Goal: Navigation & Orientation: Find specific page/section

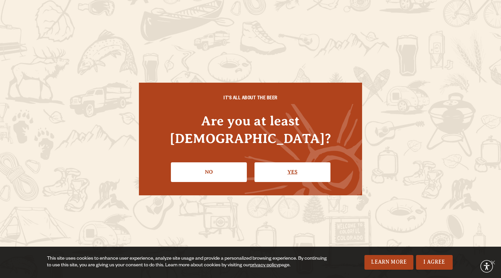
click at [283, 170] on link "Yes" at bounding box center [293, 171] width 76 height 19
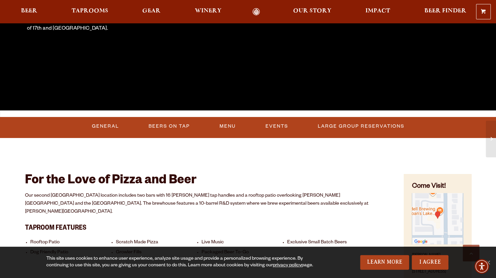
scroll to position [167, 0]
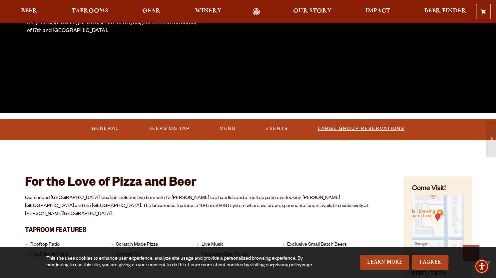
click at [349, 129] on link "Large Group Reservations" at bounding box center [361, 128] width 92 height 15
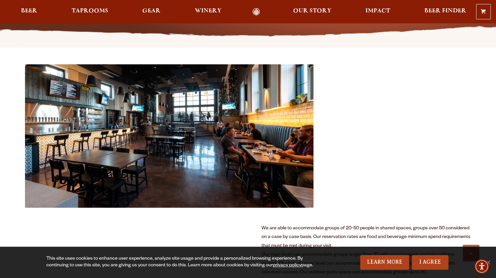
scroll to position [200, 0]
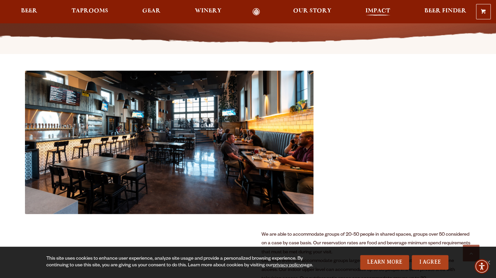
click at [382, 8] on span "Impact" at bounding box center [378, 10] width 25 height 5
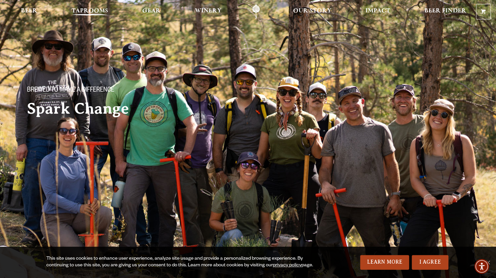
click at [89, 8] on span "Taprooms" at bounding box center [90, 10] width 37 height 5
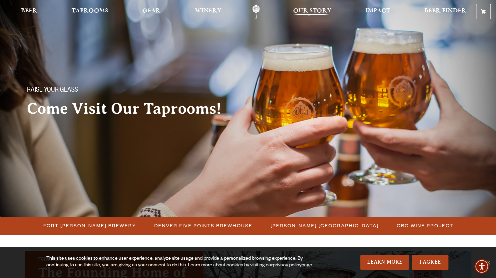
click at [295, 13] on span "Our Story" at bounding box center [312, 10] width 38 height 5
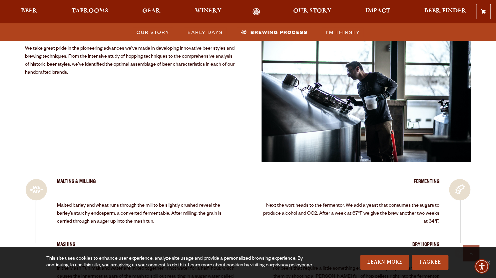
scroll to position [1166, 0]
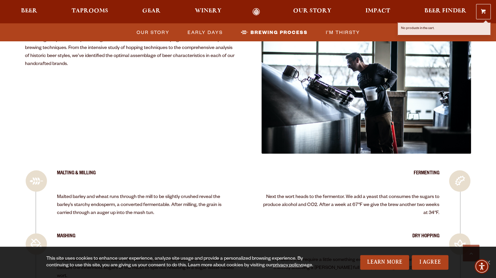
click at [484, 13] on span at bounding box center [483, 12] width 5 height 5
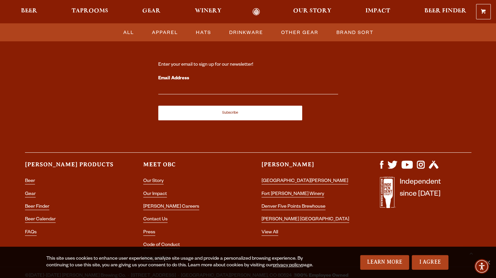
scroll to position [279, 0]
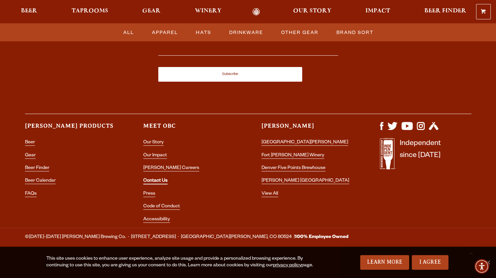
click at [155, 180] on link "Contact Us" at bounding box center [155, 181] width 24 height 6
